Goal: Use online tool/utility: Utilize a website feature to perform a specific function

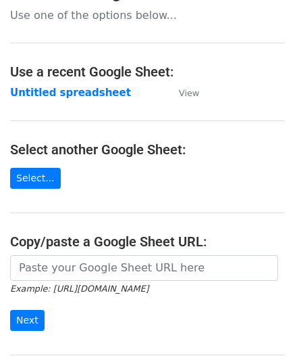
scroll to position [68, 0]
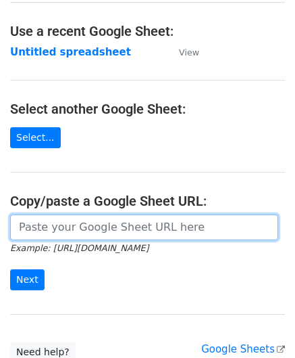
drag, startPoint x: 72, startPoint y: 229, endPoint x: 112, endPoint y: 219, distance: 41.2
click at [72, 229] on input "url" at bounding box center [144, 227] width 268 height 26
paste input "[URL][DOMAIN_NAME]"
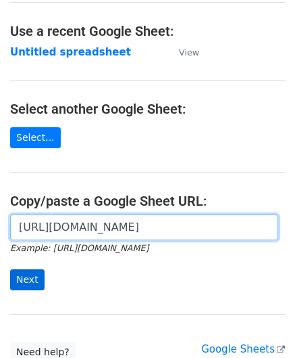
type input "[URL][DOMAIN_NAME]"
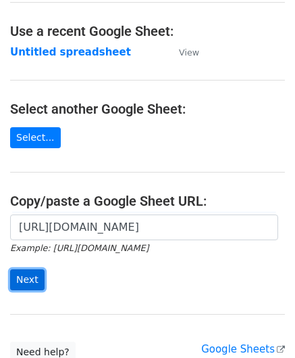
click at [27, 274] on input "Next" at bounding box center [27, 279] width 34 height 21
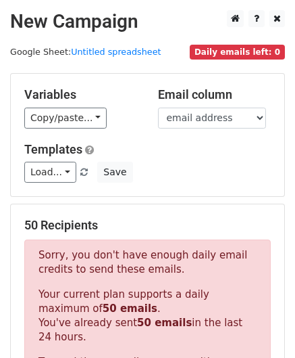
scroll to position [456, 0]
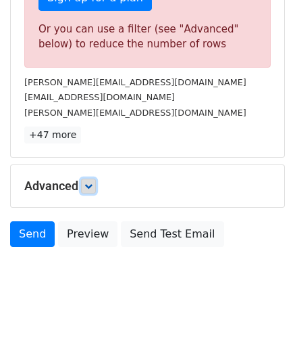
click at [93, 182] on icon at bounding box center [89, 186] width 8 height 8
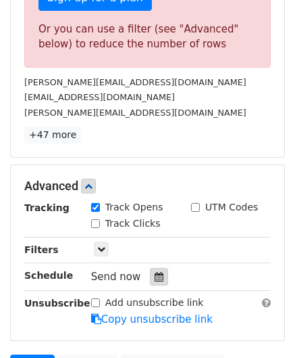
click at [150, 268] on div at bounding box center [159, 277] width 18 height 18
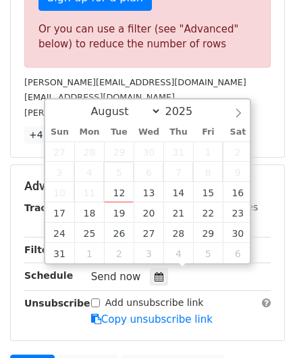
click at [114, 178] on span "5" at bounding box center [119, 172] width 30 height 20
type input "[DATE] 12:00"
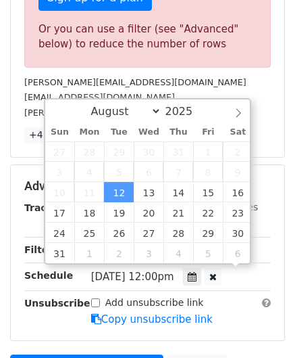
scroll to position [0, 0]
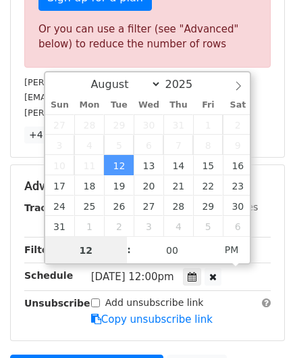
paste input "4"
type input "4"
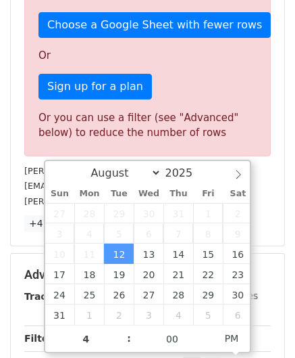
type input "[DATE] 16:00"
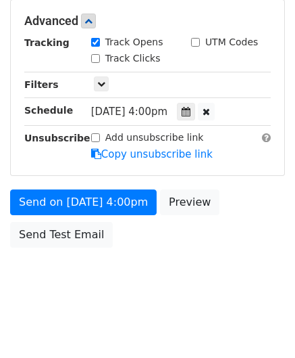
scroll to position [620, 0]
